Goal: Information Seeking & Learning: Check status

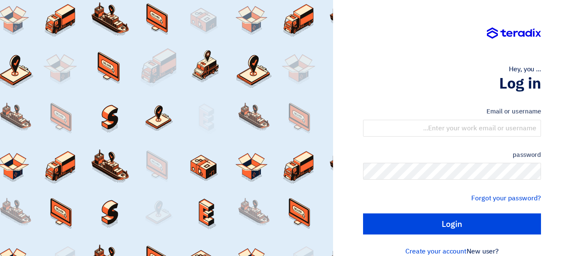
scroll to position [14, 0]
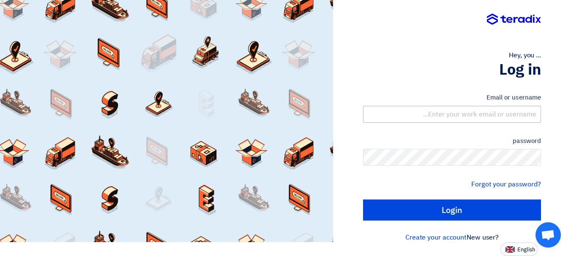
click at [491, 104] on div "Email or username" at bounding box center [452, 108] width 178 height 30
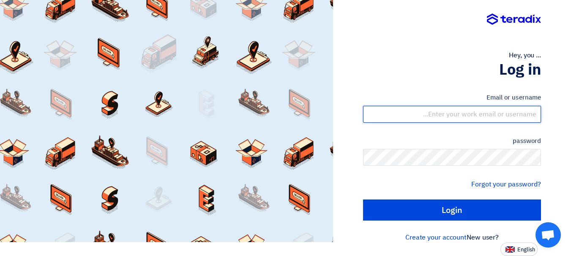
click at [491, 107] on input "text" at bounding box center [452, 114] width 178 height 17
type input "yasir@nabatat.com.sa"
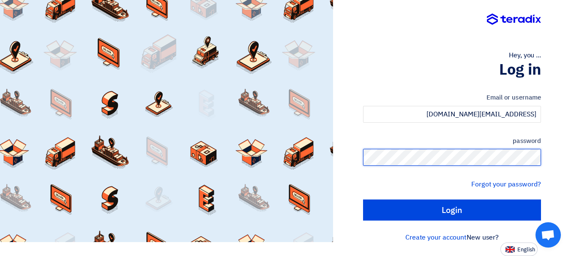
click at [363, 200] on input "Login" at bounding box center [452, 210] width 178 height 21
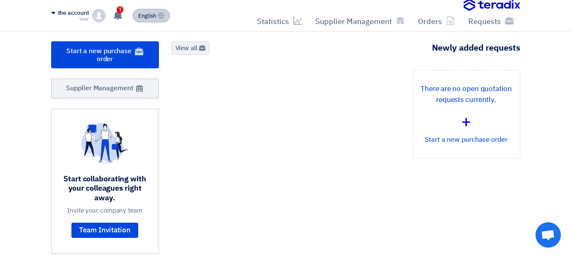
click at [151, 14] on font "English" at bounding box center [147, 16] width 18 height 8
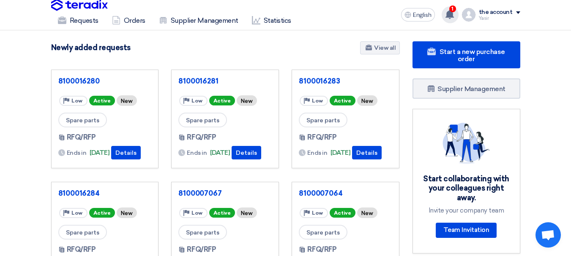
click at [452, 15] on use at bounding box center [449, 14] width 8 height 9
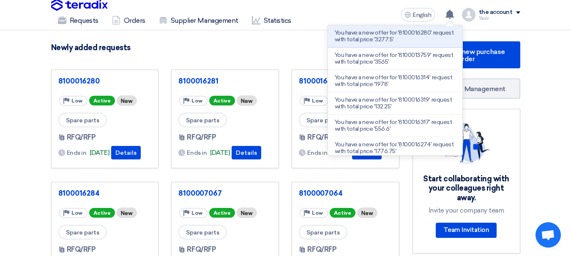
click at [366, 43] on p "You have a new offer for '8100016280' request with total price '3277.5'" at bounding box center [395, 37] width 121 height 14
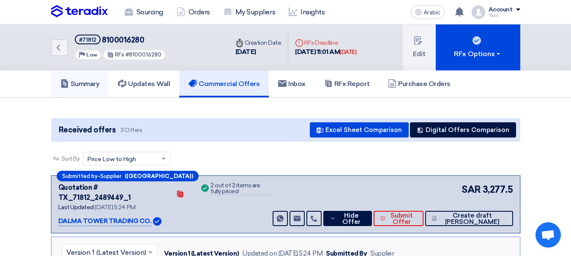
click at [88, 90] on link "Summary" at bounding box center [80, 84] width 58 height 27
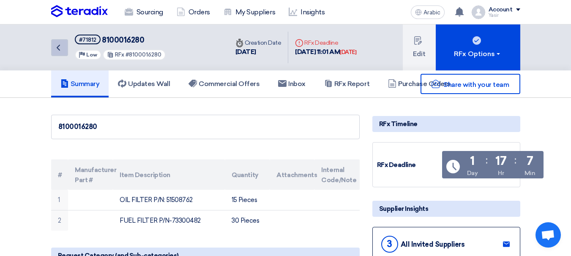
click at [64, 52] on link "Back" at bounding box center [59, 47] width 17 height 17
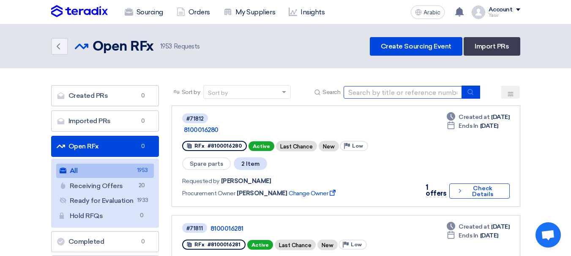
click at [413, 92] on input at bounding box center [402, 92] width 118 height 13
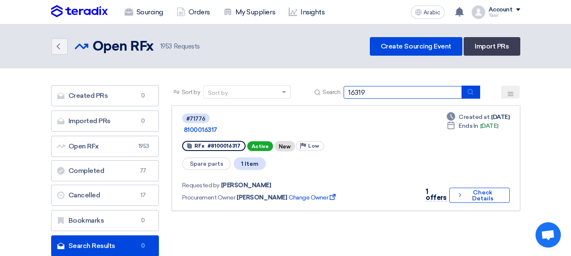
type input "16319"
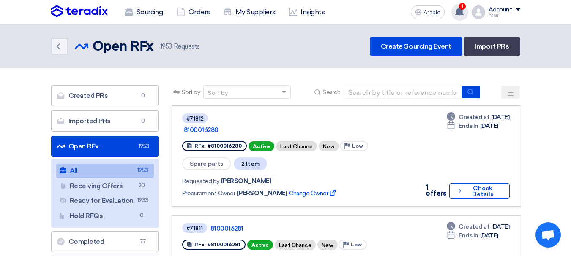
click at [459, 12] on use at bounding box center [459, 11] width 8 height 9
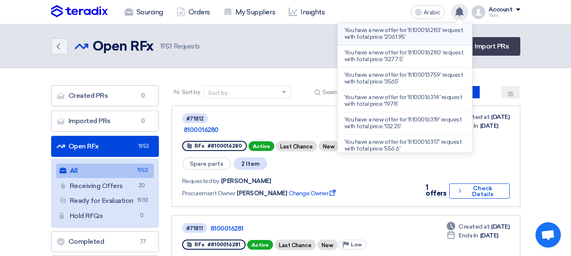
click at [407, 35] on font "You have a new offer for '8100016283' request with total price '2061.95'" at bounding box center [403, 34] width 118 height 14
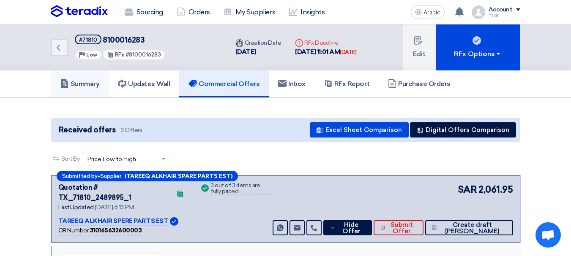
click at [85, 83] on font "Summary" at bounding box center [85, 84] width 29 height 8
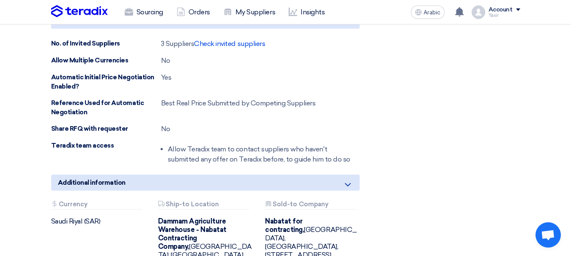
scroll to position [721, 0]
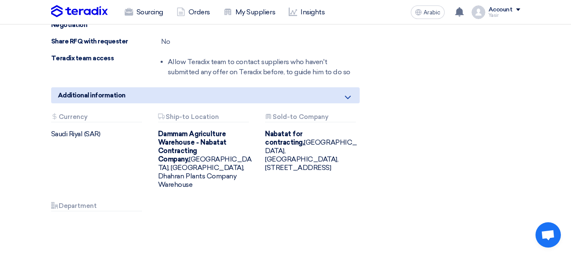
click at [193, 131] on font "Dammam Agriculture Warehouse - Nabatat Contracting Company," at bounding box center [192, 146] width 68 height 33
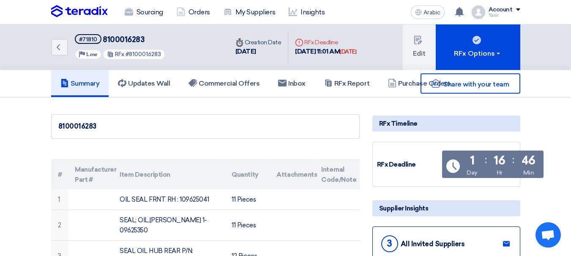
scroll to position [0, 0]
click at [62, 51] on icon "Back" at bounding box center [58, 48] width 10 height 10
